Goal: Information Seeking & Learning: Learn about a topic

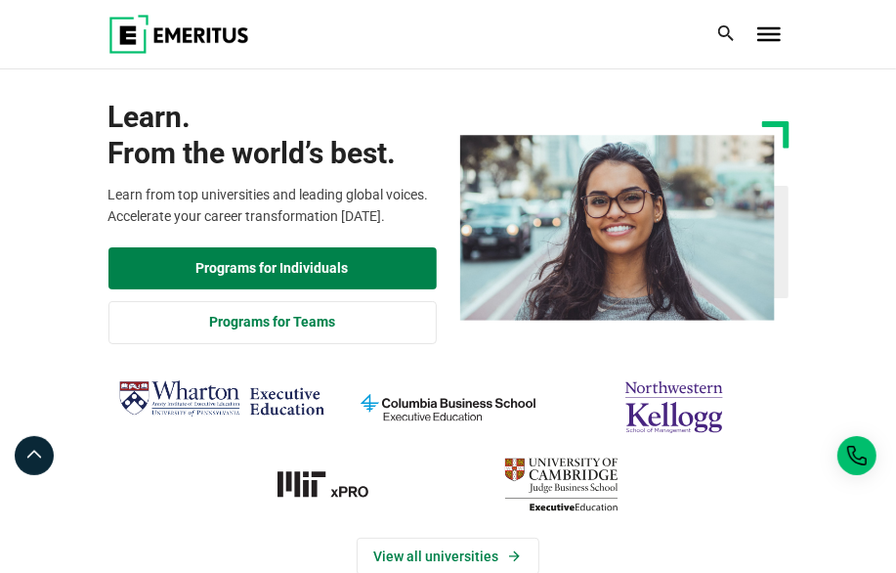
click at [762, 24] on div at bounding box center [769, 34] width 39 height 39
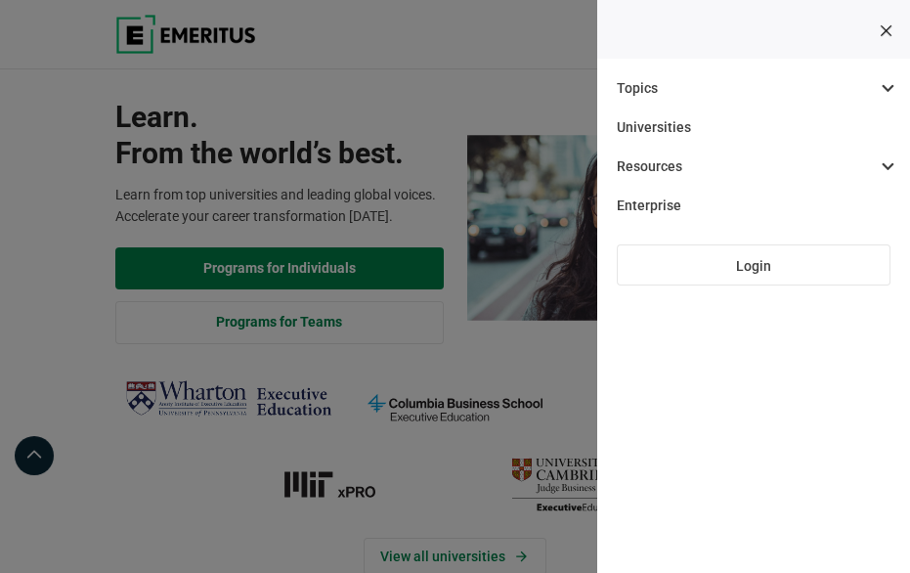
click at [790, 41] on div at bounding box center [793, 34] width 6 height 39
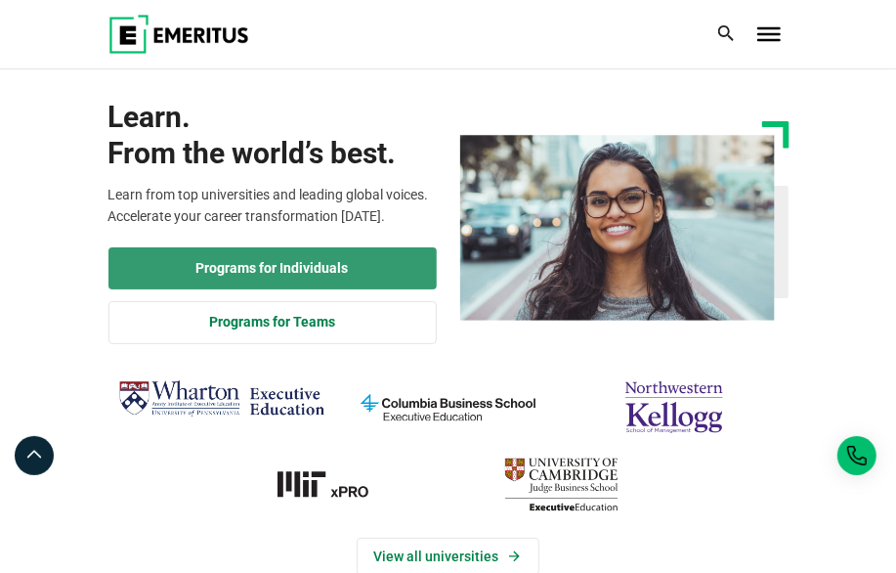
click at [248, 261] on link "Programs for Individuals" at bounding box center [272, 268] width 328 height 43
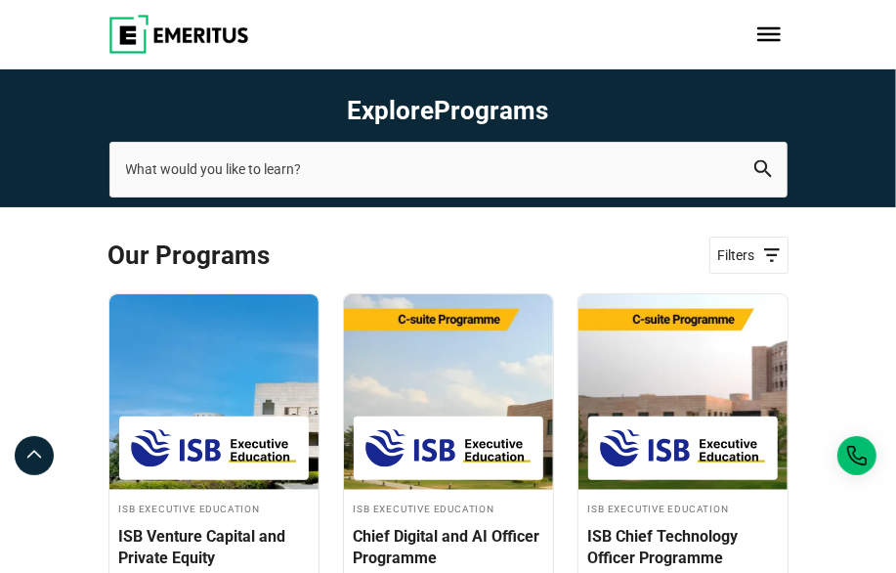
click at [762, 37] on span "Toggle Menu" at bounding box center [769, 34] width 23 height 14
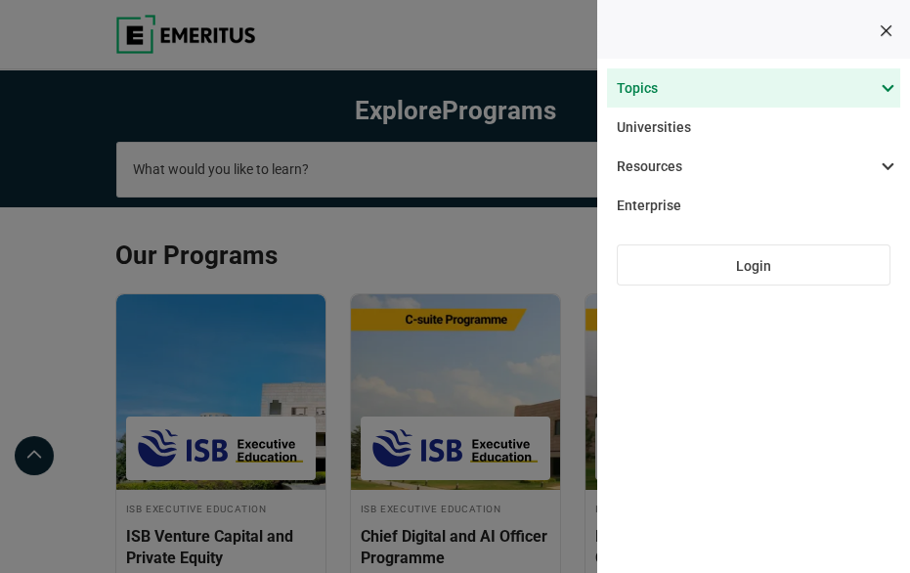
click at [724, 80] on span at bounding box center [743, 87] width 293 height 39
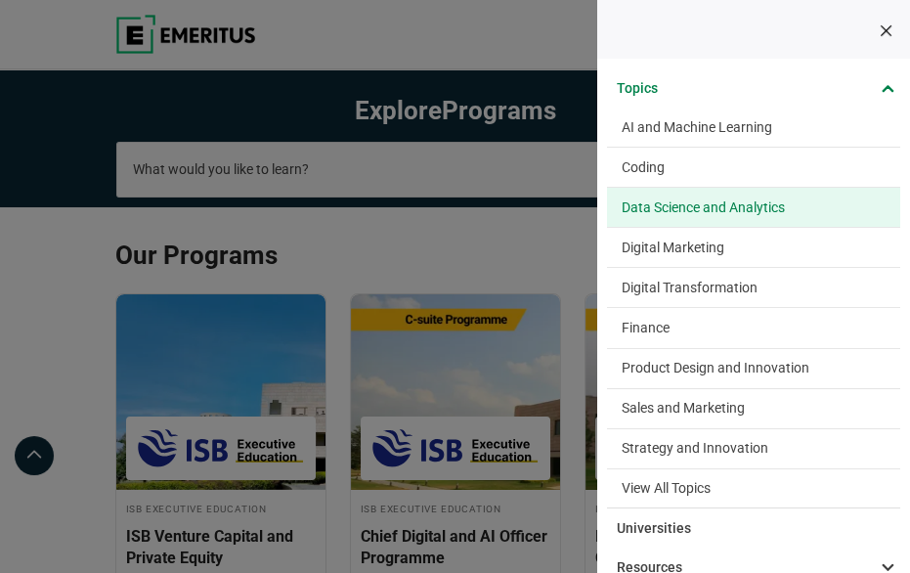
click at [701, 209] on span "Data Science and Analytics" at bounding box center [703, 208] width 163 height 20
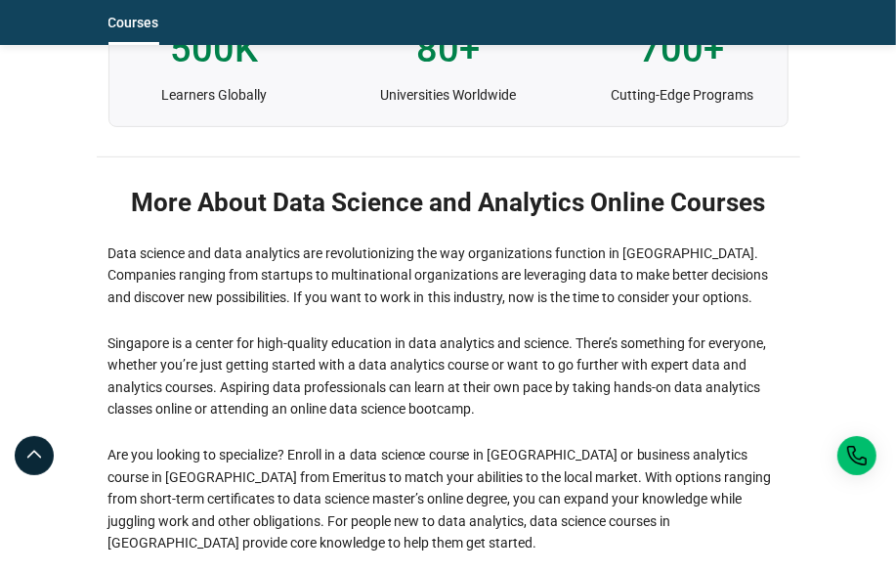
scroll to position [3910, 0]
